Goal: Task Accomplishment & Management: Use online tool/utility

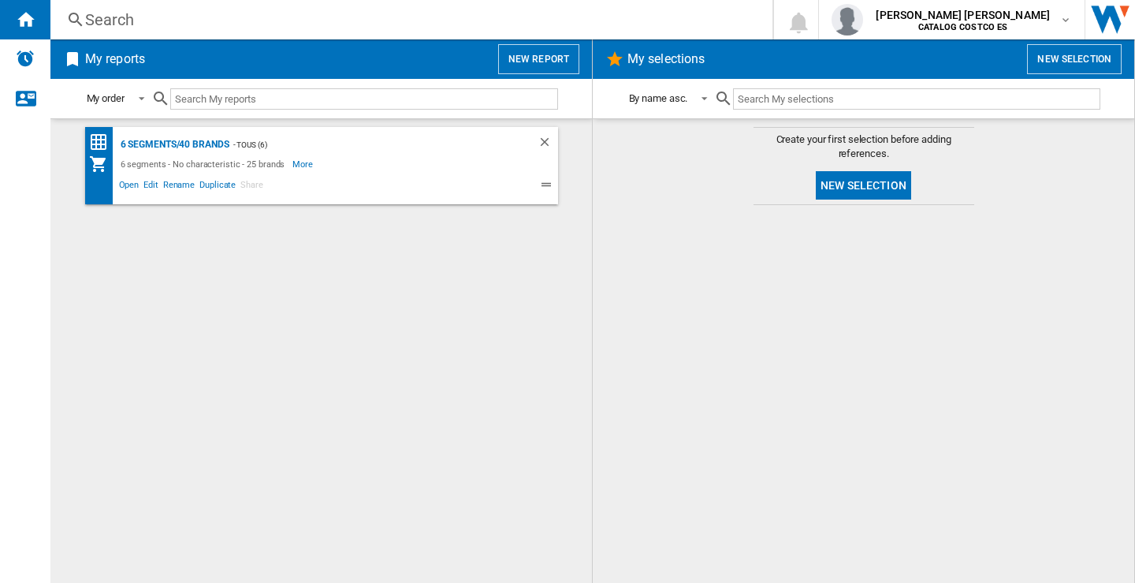
click at [527, 50] on button "New report" at bounding box center [538, 59] width 81 height 30
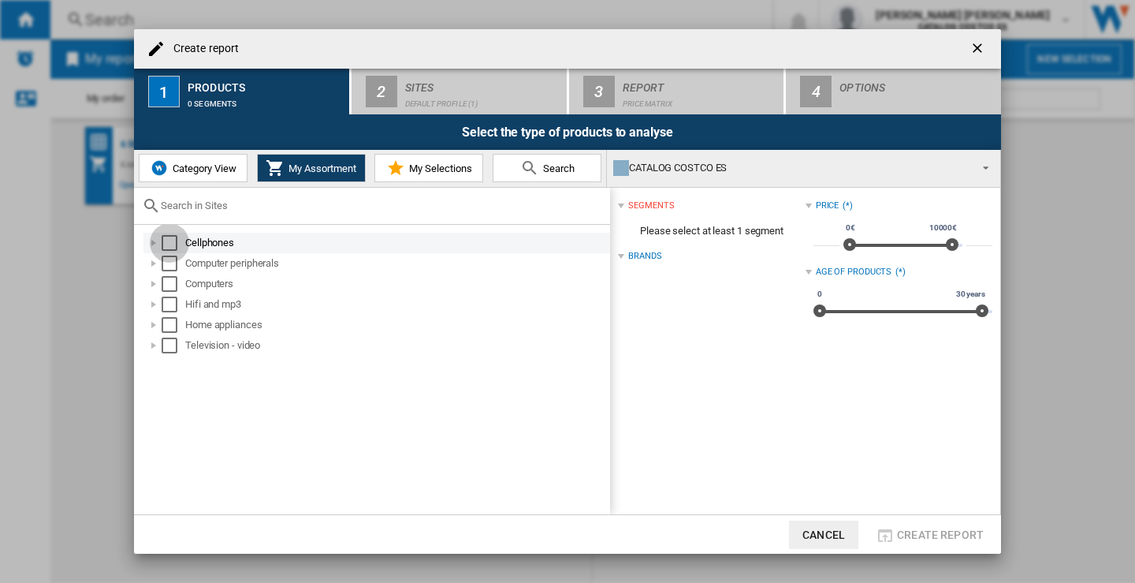
click at [170, 244] on div "Select" at bounding box center [170, 243] width 16 height 16
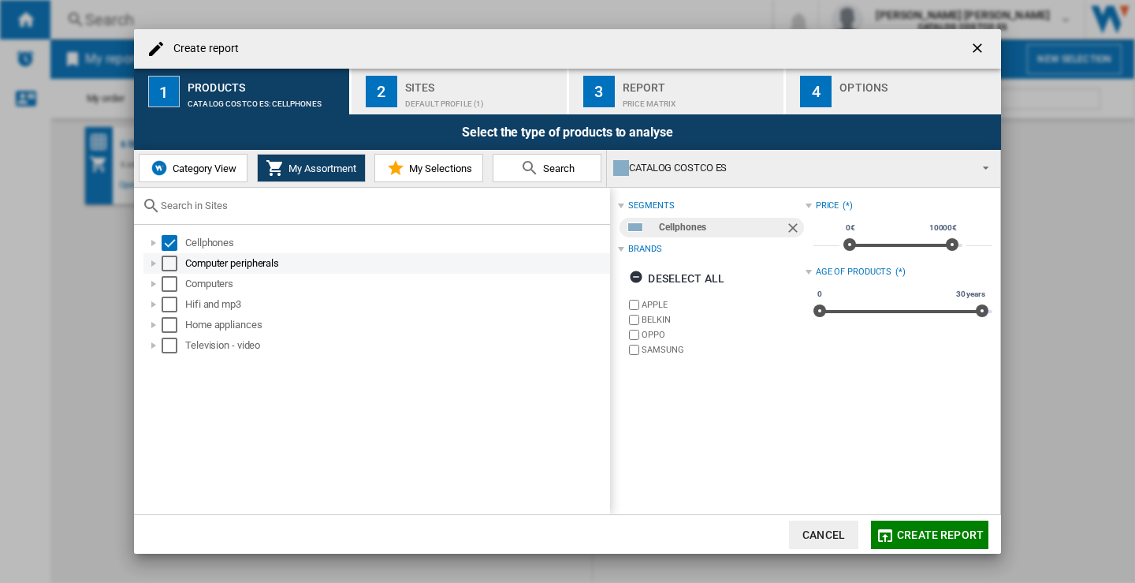
click at [166, 266] on div "Select" at bounding box center [170, 263] width 16 height 16
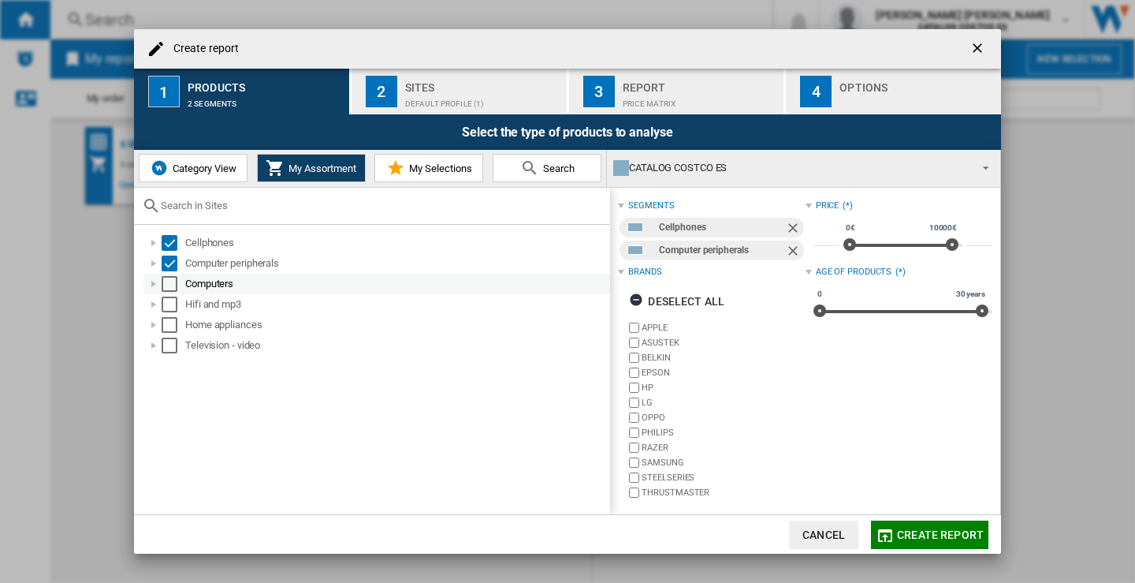
click at [167, 281] on div "Select" at bounding box center [170, 284] width 16 height 16
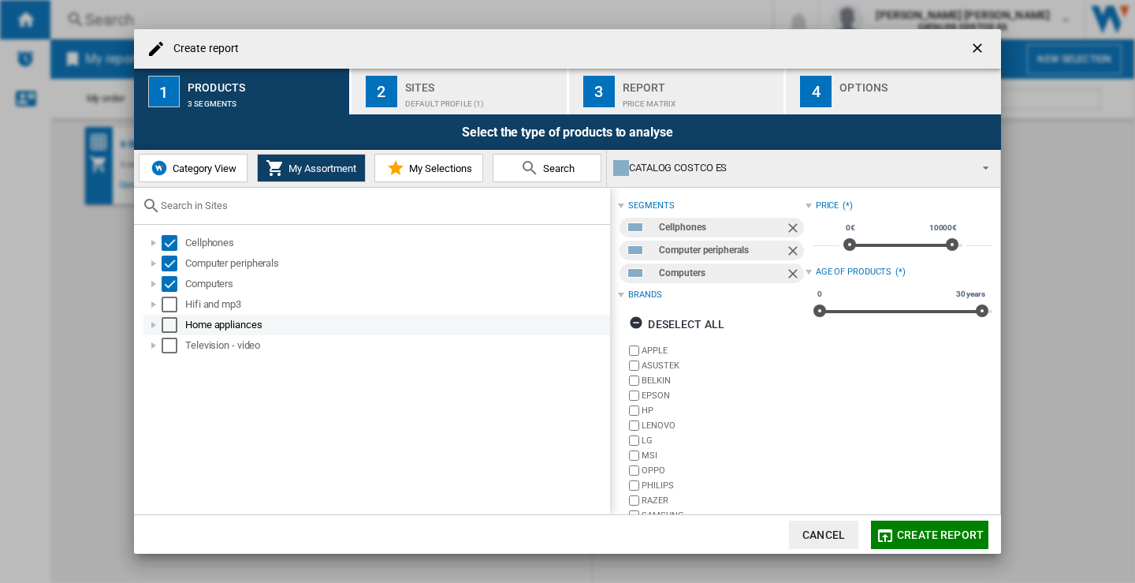
click at [169, 317] on div "Select" at bounding box center [170, 325] width 16 height 16
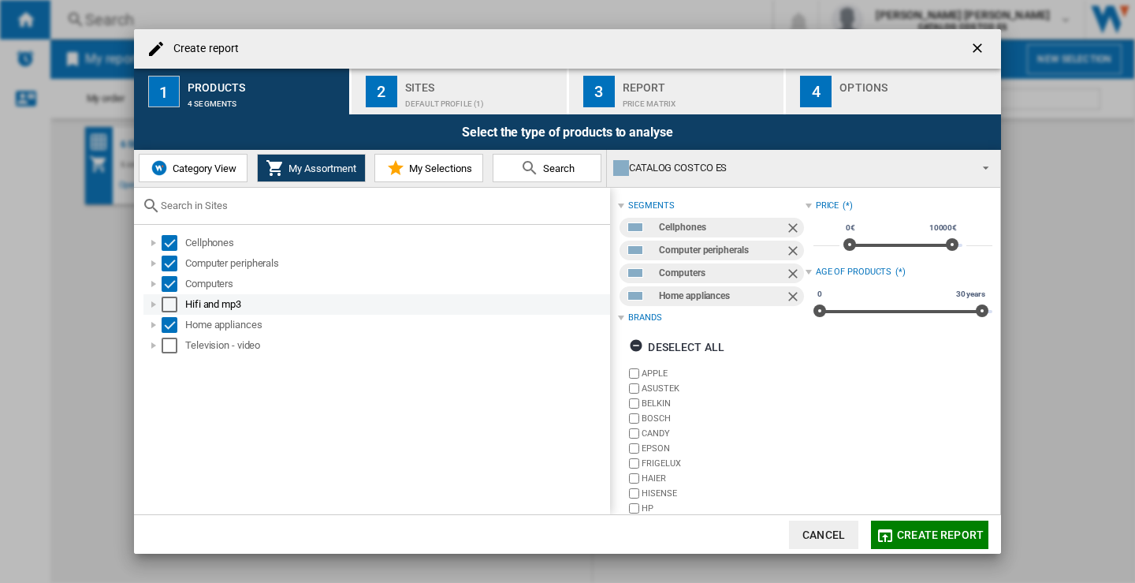
click at [170, 308] on div "Select" at bounding box center [170, 304] width 16 height 16
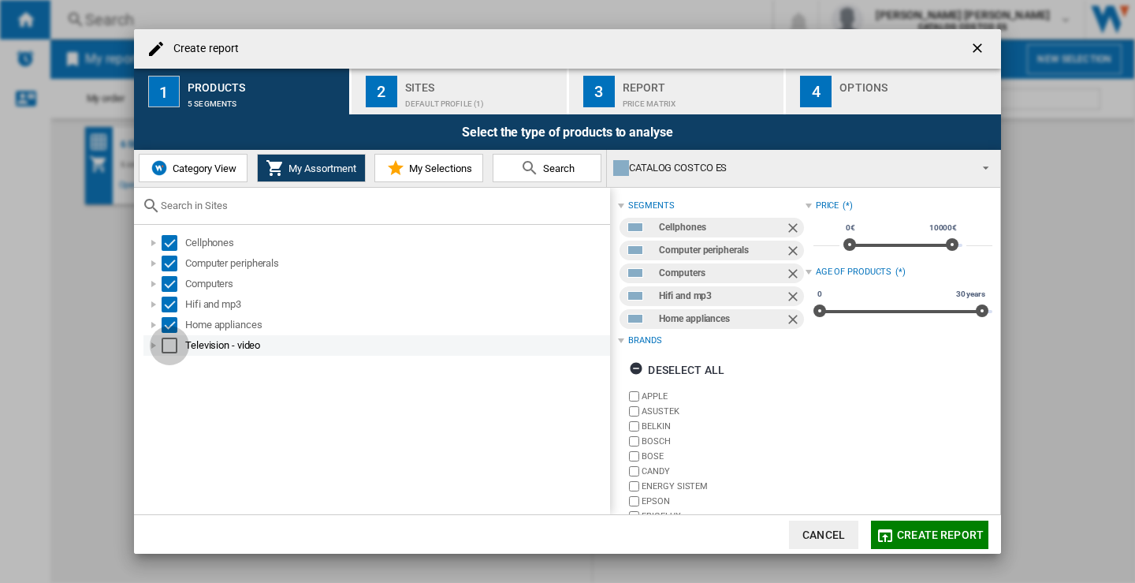
click at [164, 352] on div "Select" at bounding box center [170, 345] width 16 height 16
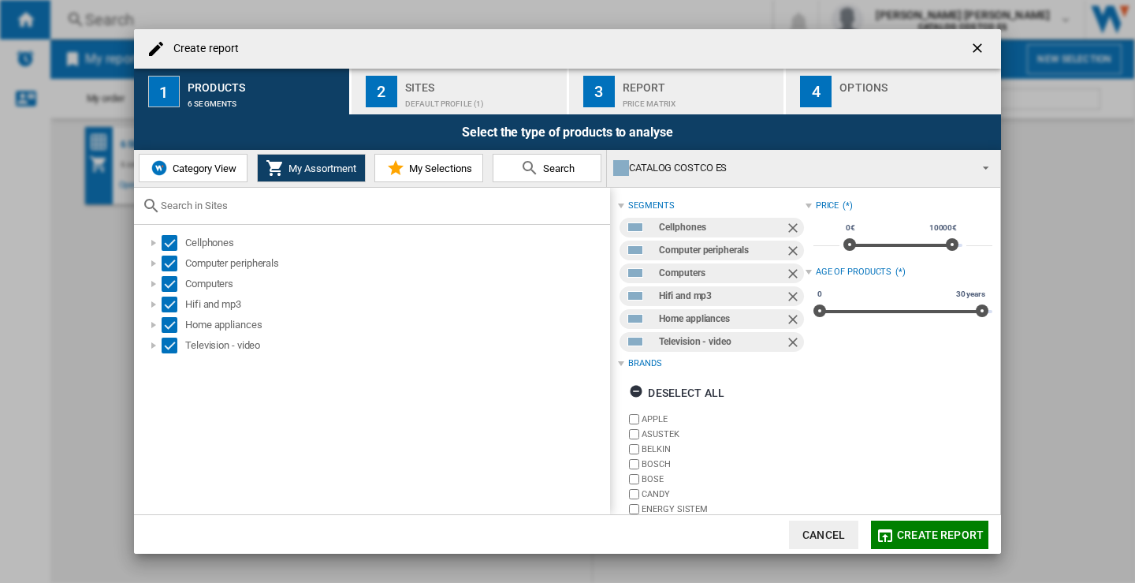
click at [451, 88] on div "Sites" at bounding box center [482, 83] width 155 height 17
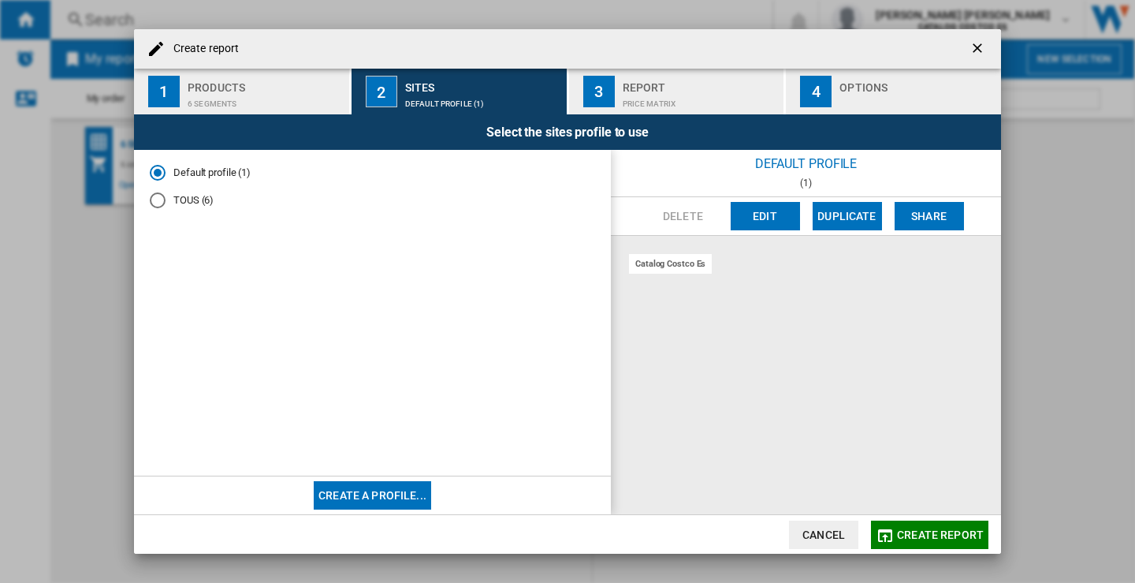
click at [162, 199] on div "TOUS (6)" at bounding box center [158, 200] width 16 height 16
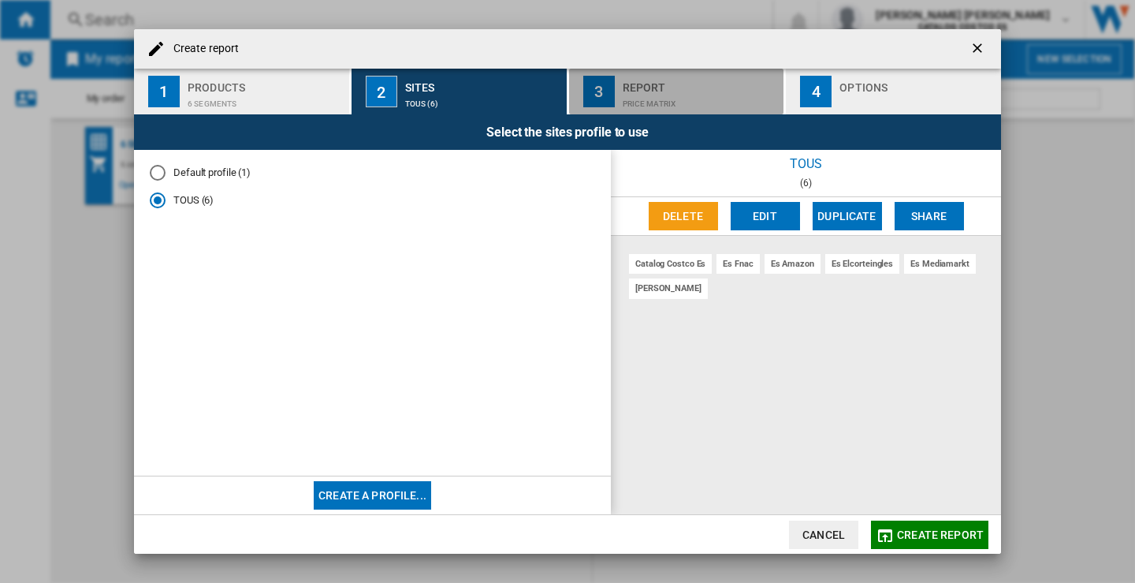
click at [662, 84] on div "Report" at bounding box center [700, 83] width 155 height 17
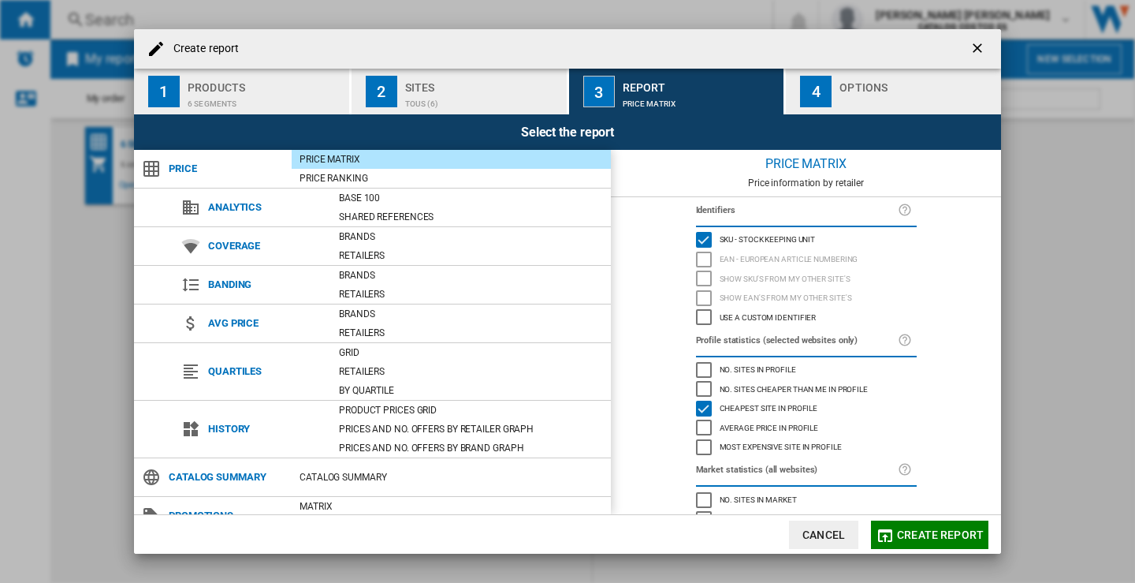
click at [888, 103] on div "button" at bounding box center [917, 99] width 155 height 17
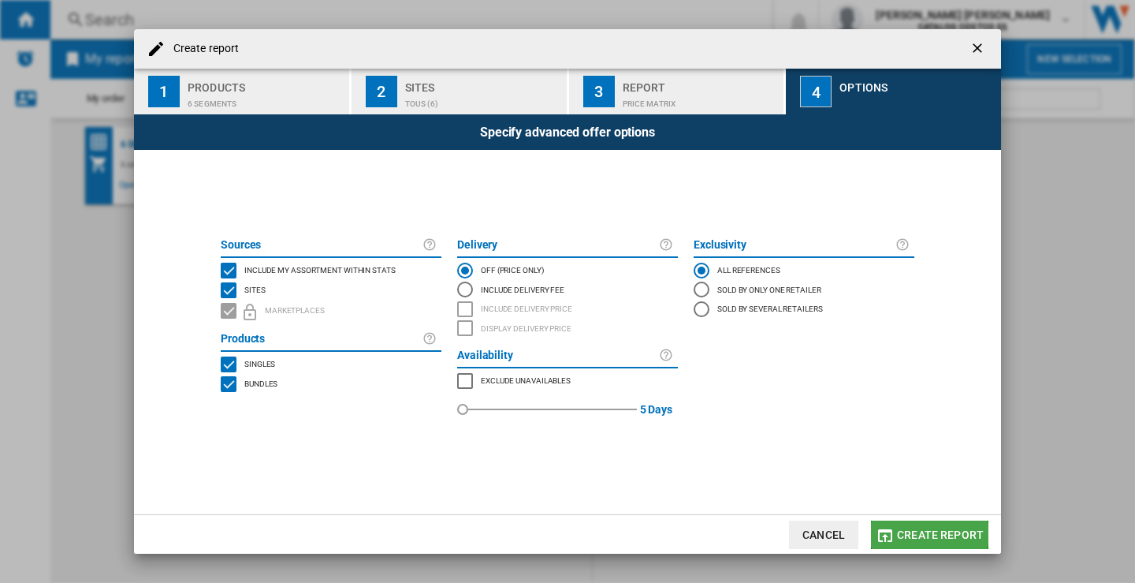
click at [923, 534] on span "Create report" at bounding box center [940, 534] width 87 height 13
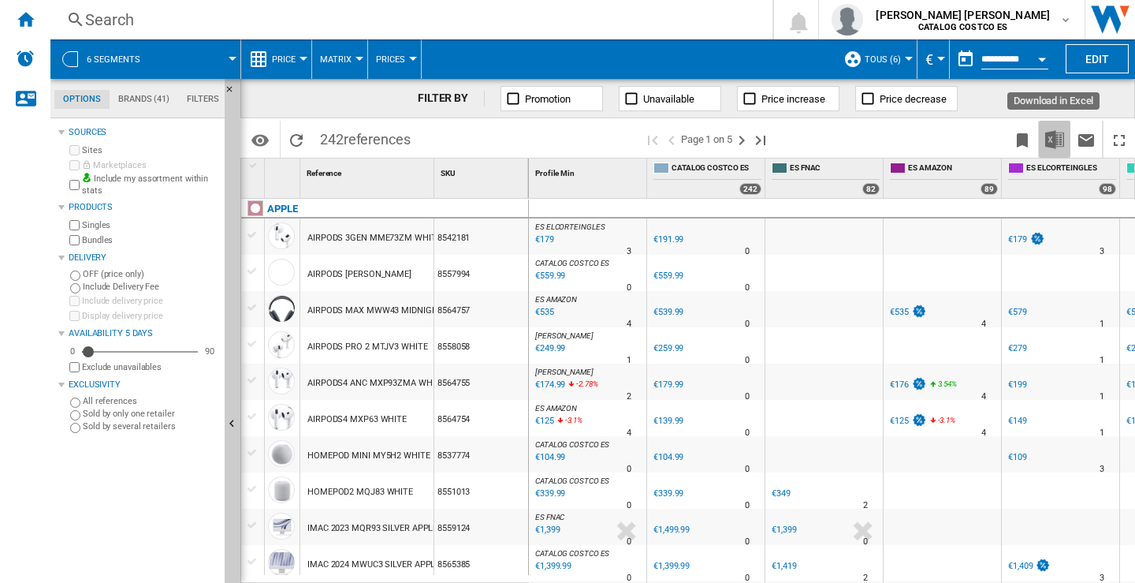
click at [1056, 138] on img "Download in Excel" at bounding box center [1055, 139] width 19 height 19
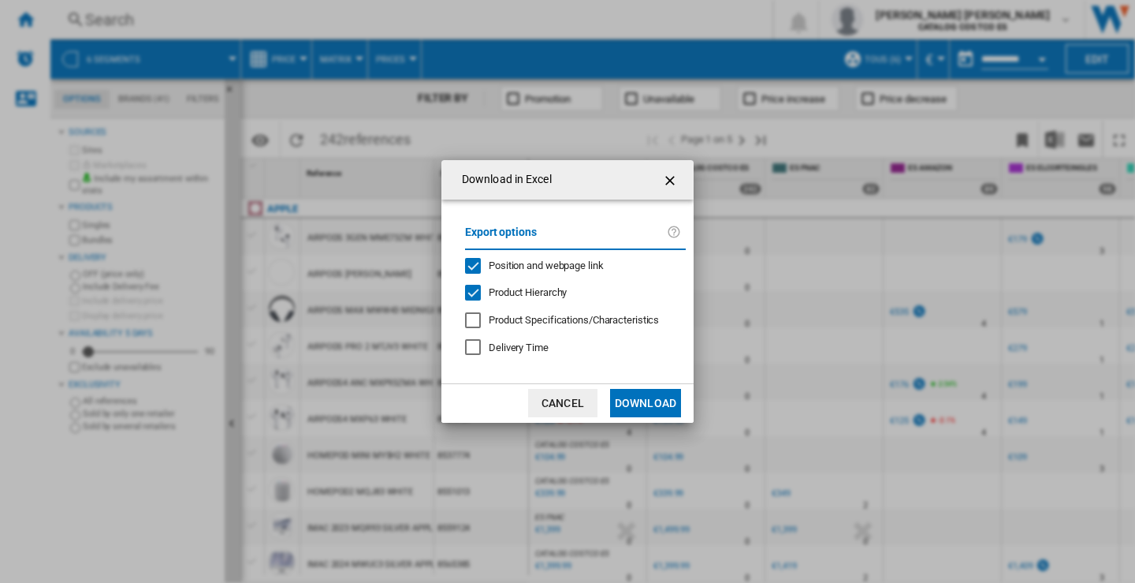
click at [641, 405] on button "Download" at bounding box center [645, 403] width 71 height 28
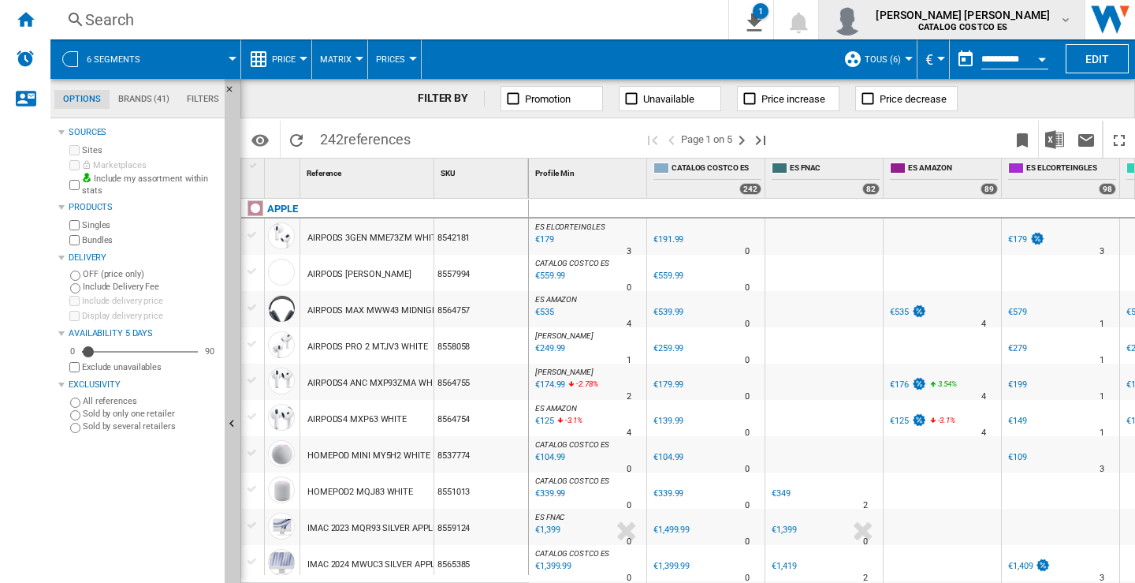
click at [1062, 20] on md-icon "button" at bounding box center [1066, 19] width 13 height 13
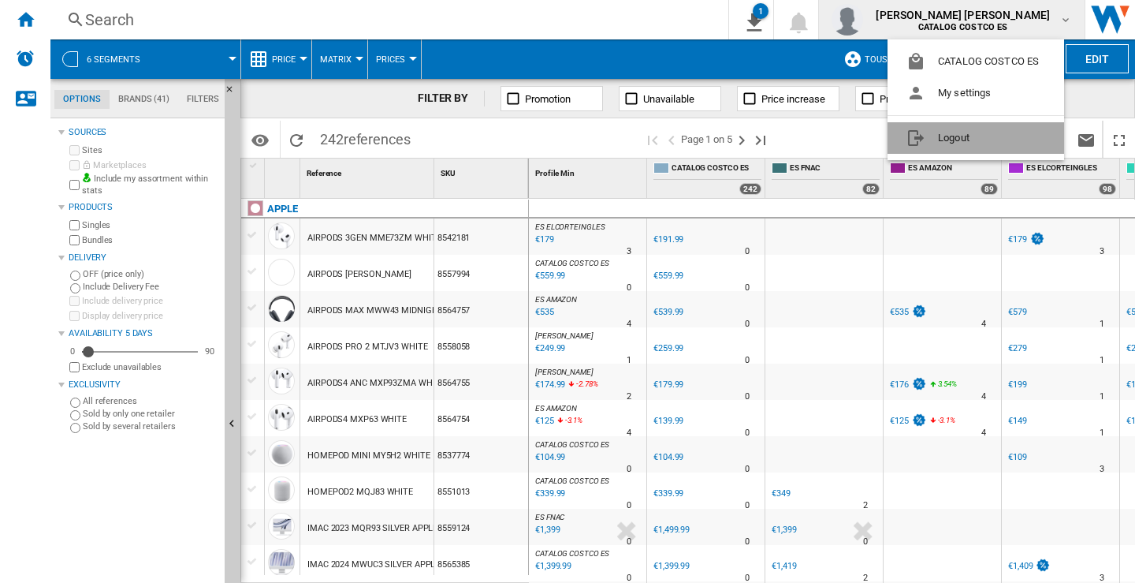
click at [969, 136] on button "Logout" at bounding box center [976, 138] width 177 height 32
